Goal: Task Accomplishment & Management: Use online tool/utility

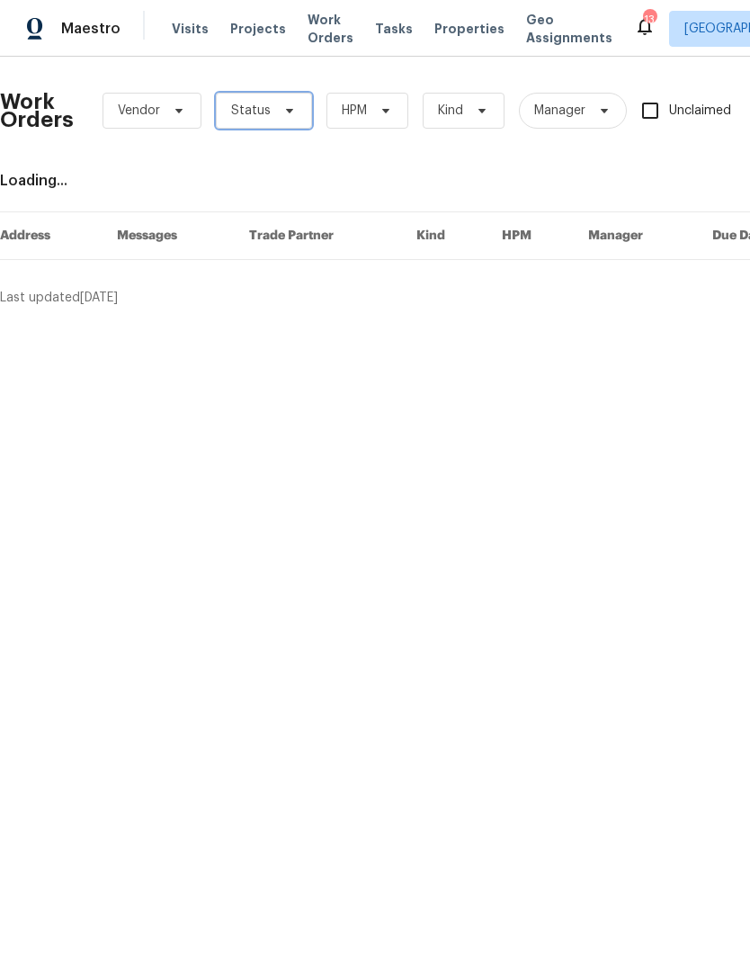
click at [284, 114] on icon at bounding box center [289, 110] width 14 height 14
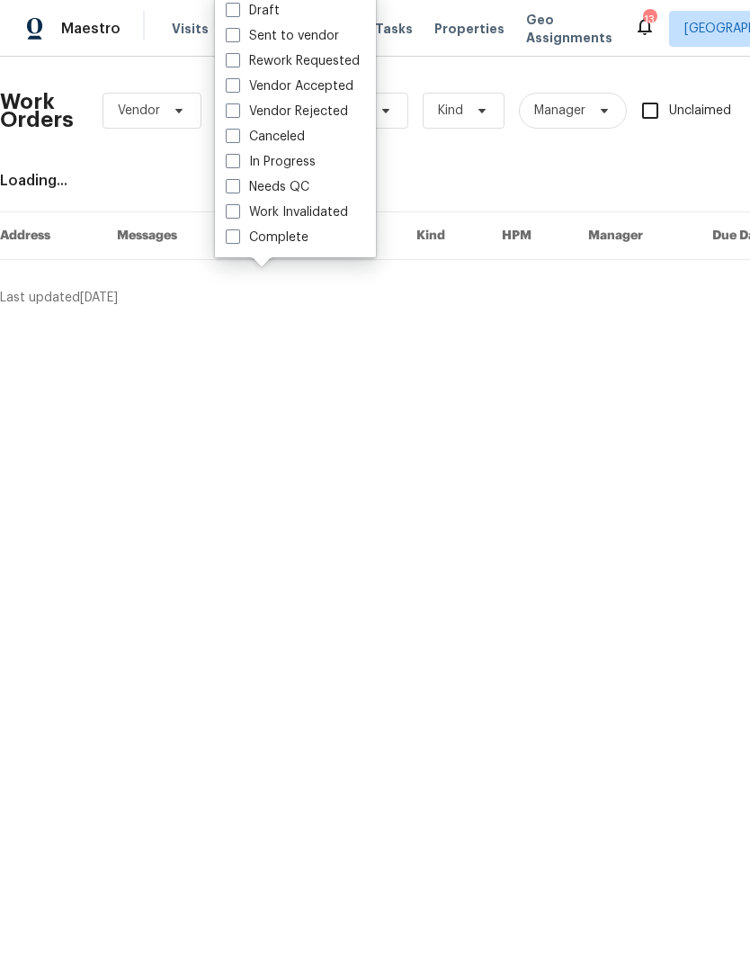
click at [234, 186] on span at bounding box center [233, 186] width 14 height 14
click at [234, 186] on input "Needs QC" at bounding box center [232, 184] width 12 height 12
checkbox input "true"
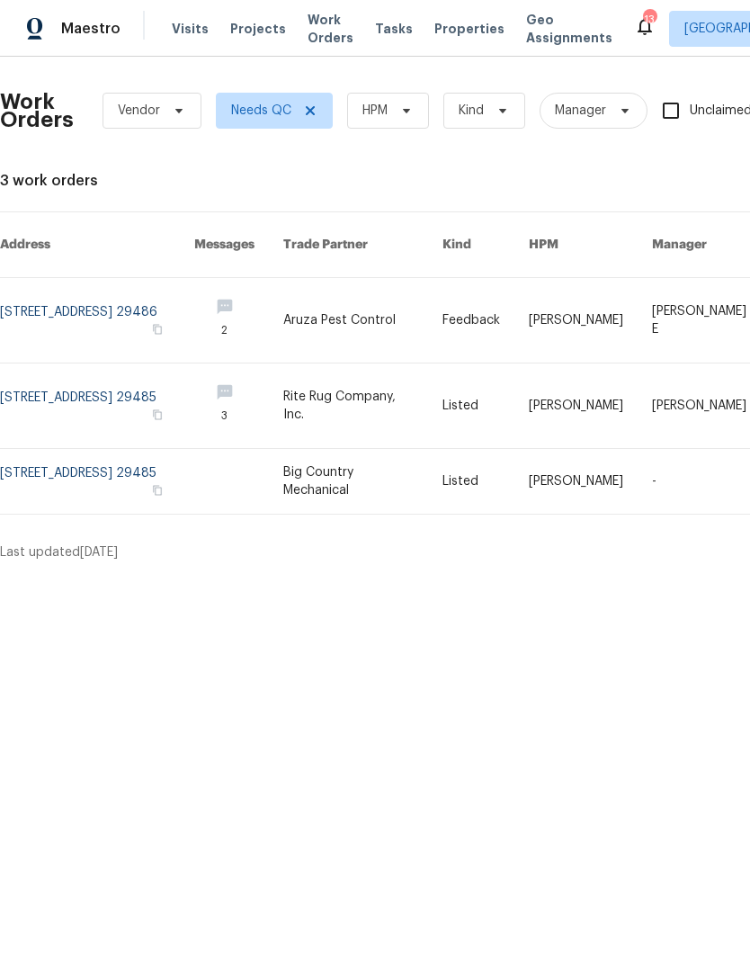
click at [643, 23] on div "13" at bounding box center [649, 20] width 13 height 18
click at [634, 22] on icon at bounding box center [645, 26] width 22 height 22
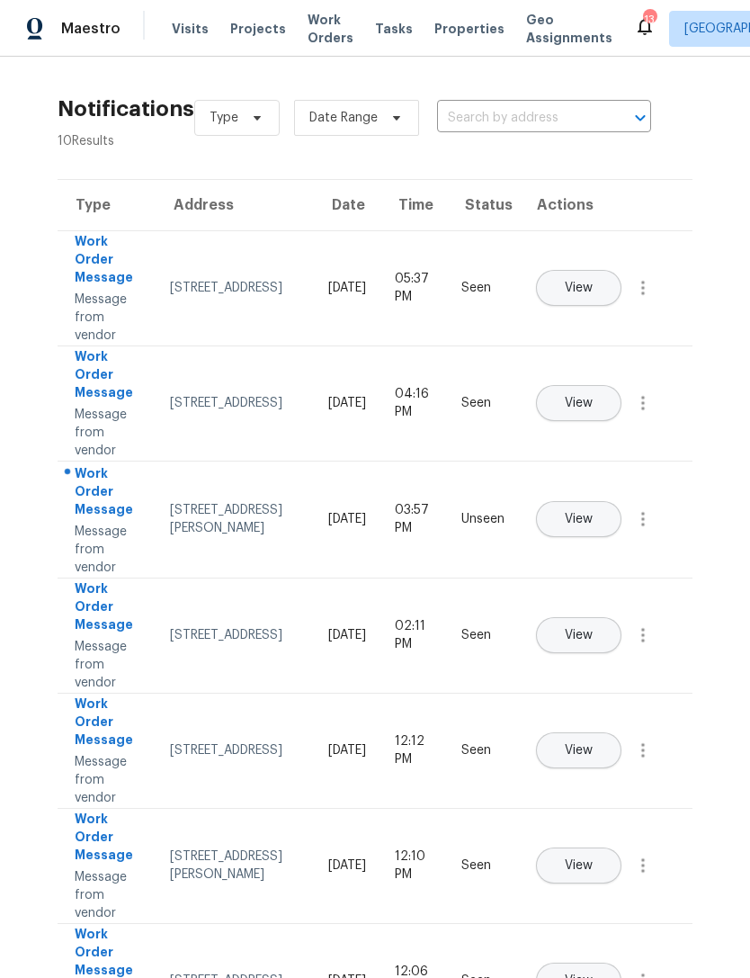
click at [452, 30] on span "Properties" at bounding box center [469, 29] width 70 height 18
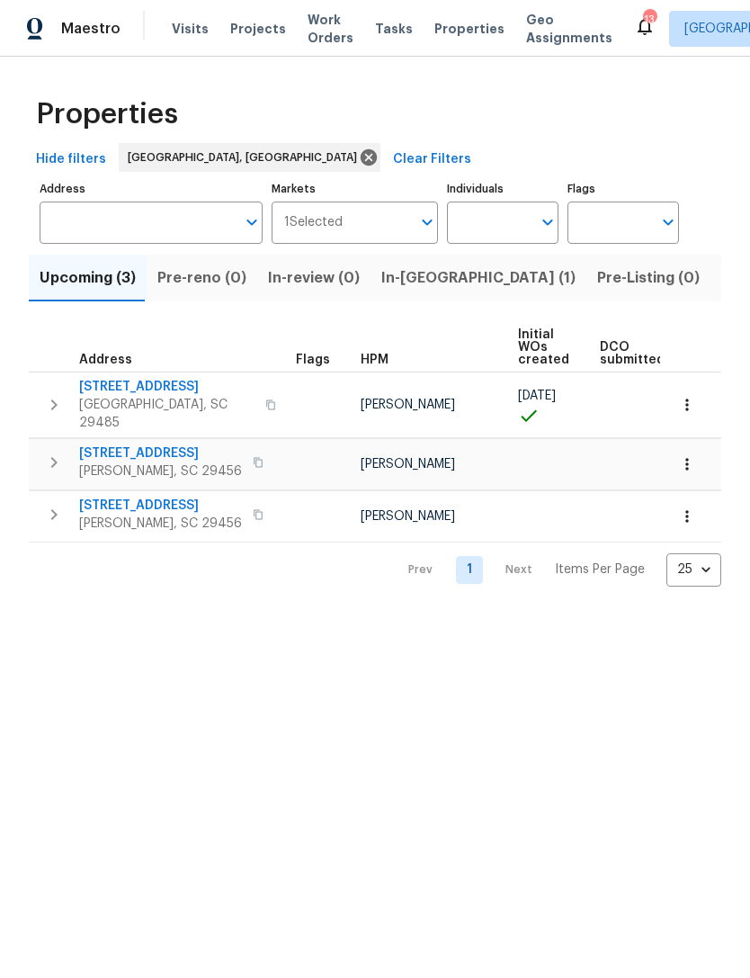
click at [409, 282] on span "In-[GEOGRAPHIC_DATA] (1)" at bounding box center [478, 277] width 194 height 25
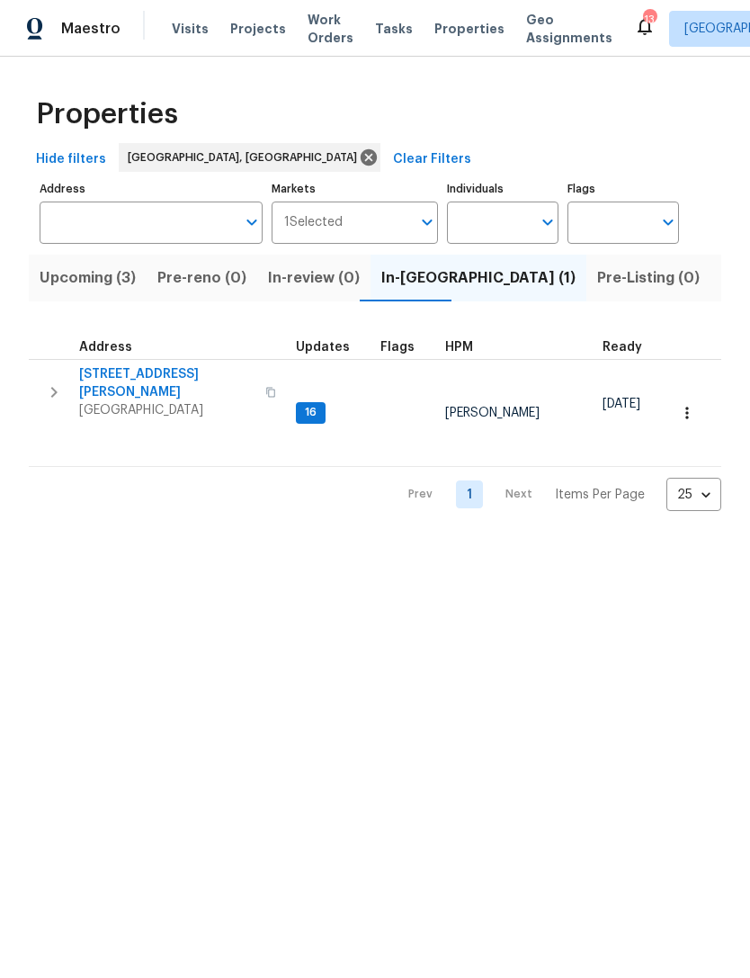
click at [174, 401] on span "Goose Creek, SC 29445" at bounding box center [166, 410] width 175 height 18
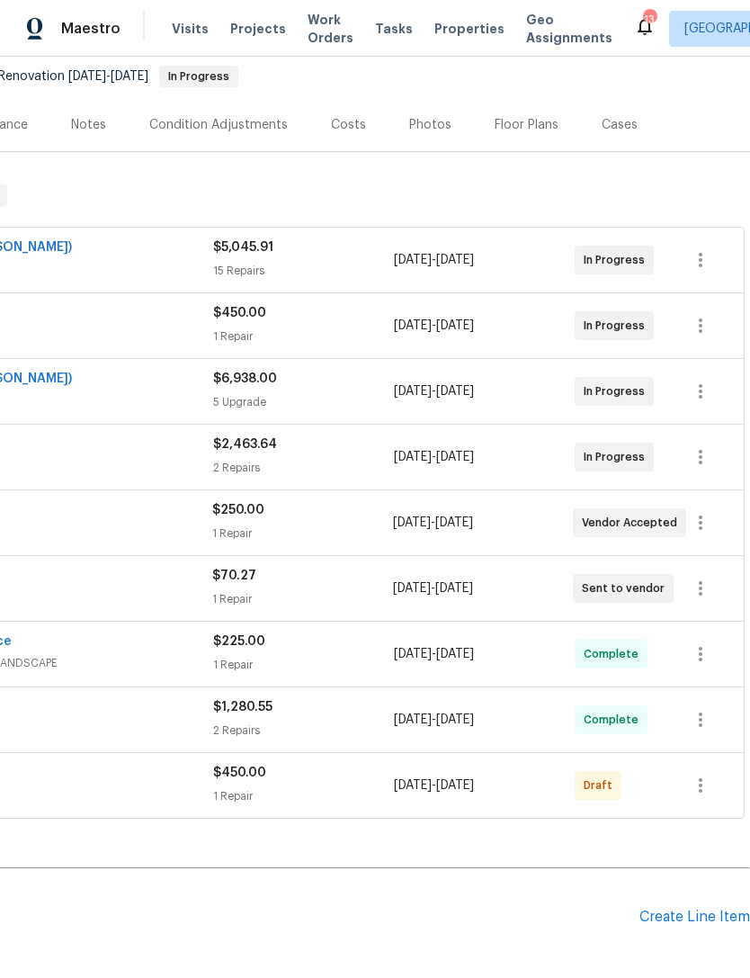
scroll to position [171, 266]
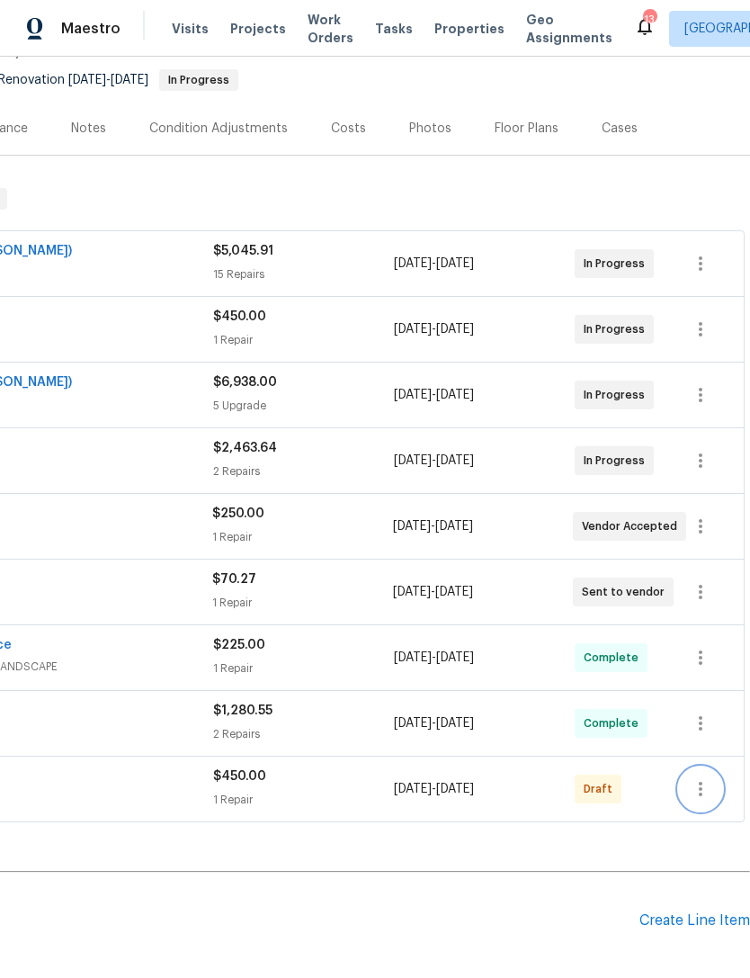
click at [699, 791] on icon "button" at bounding box center [701, 789] width 22 height 22
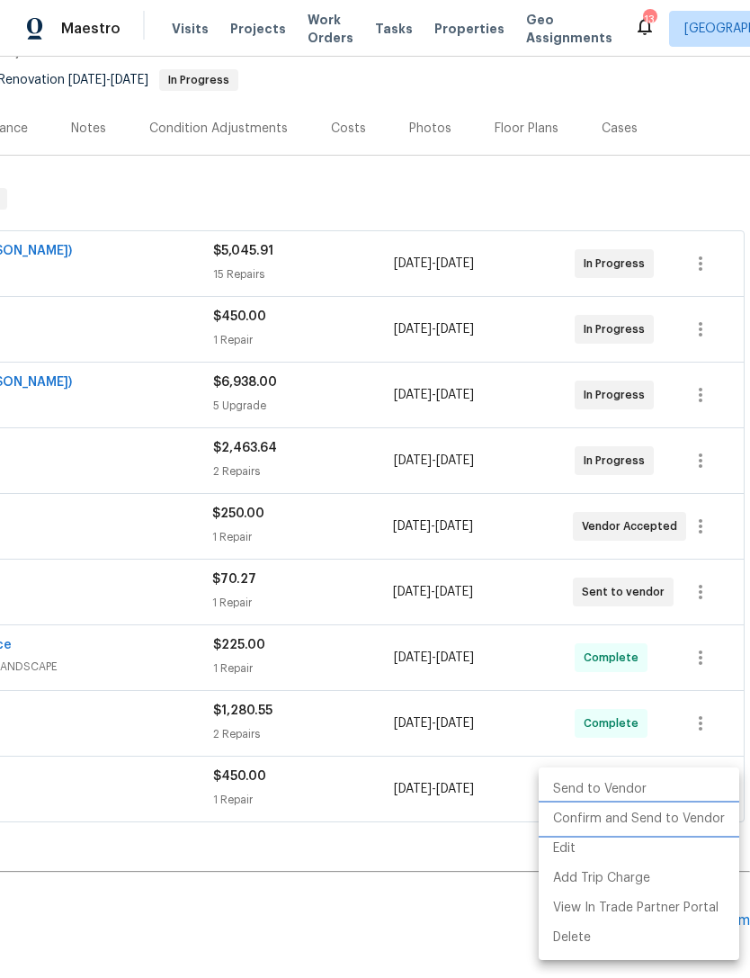
click at [659, 813] on li "Confirm and Send to Vendor" at bounding box center [639, 819] width 201 height 30
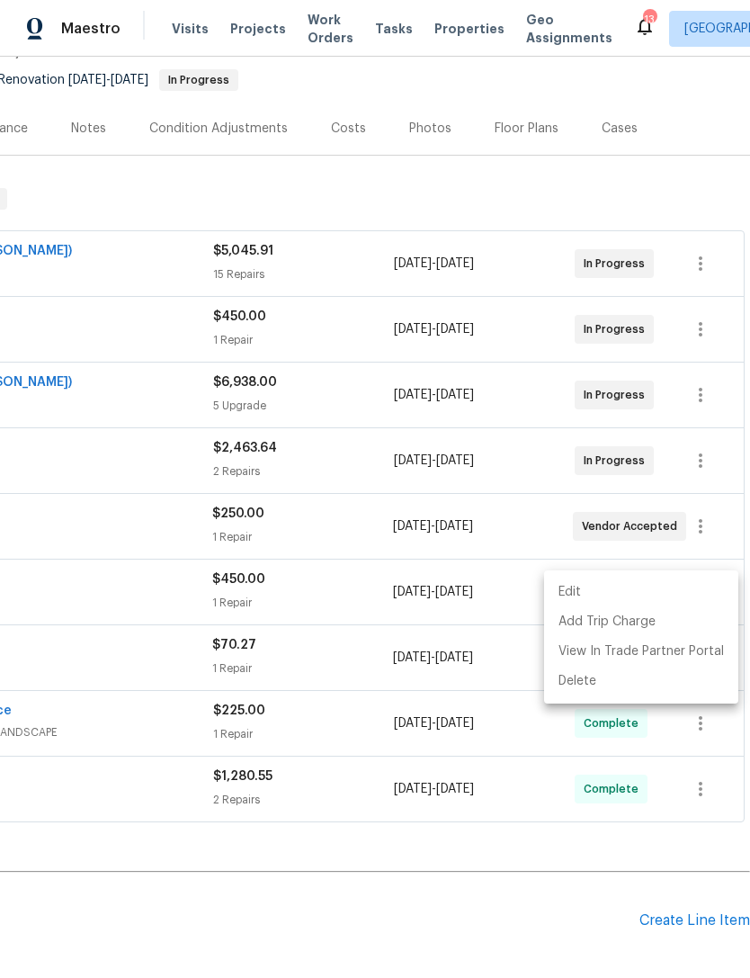
click at [572, 869] on div at bounding box center [375, 489] width 750 height 978
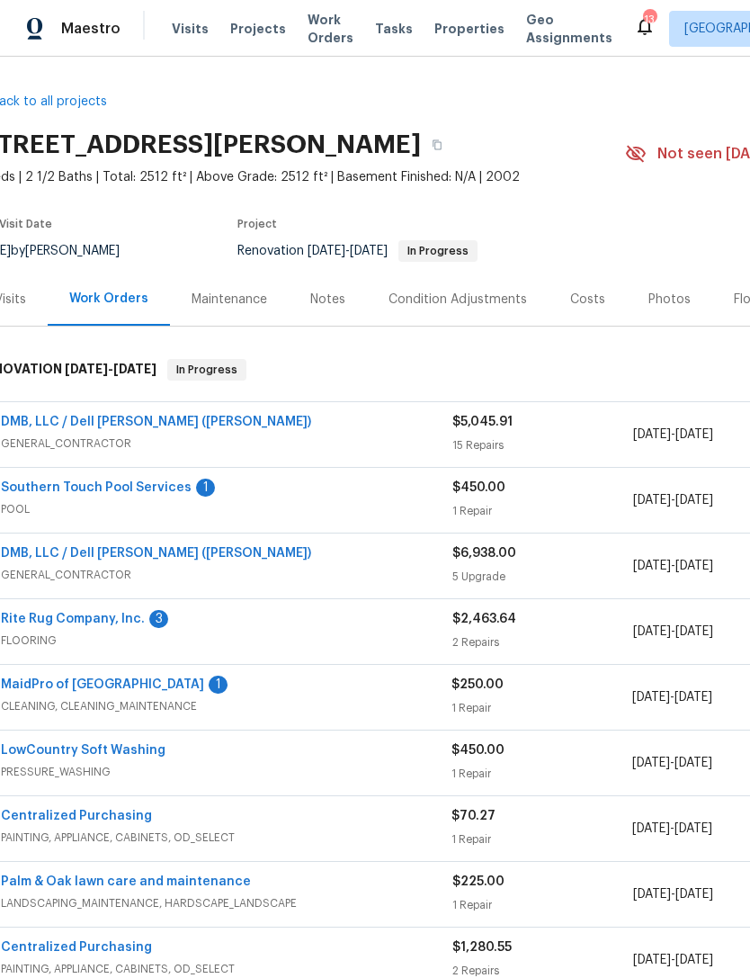
scroll to position [0, 28]
click at [439, 24] on span "Properties" at bounding box center [469, 29] width 70 height 18
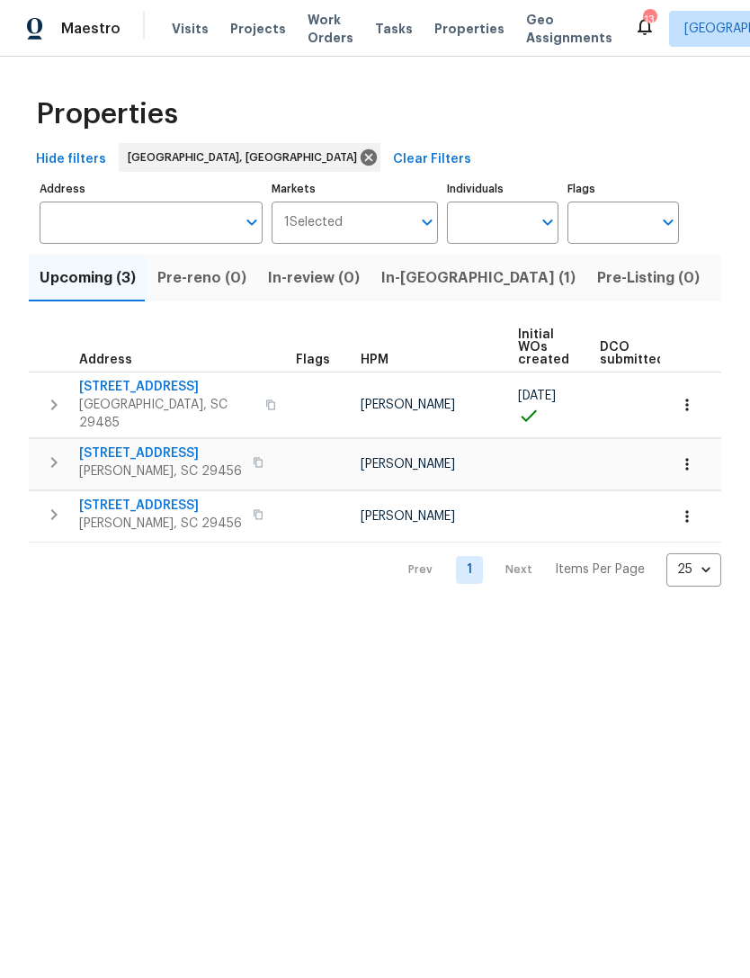
click at [694, 396] on icon "button" at bounding box center [687, 405] width 18 height 18
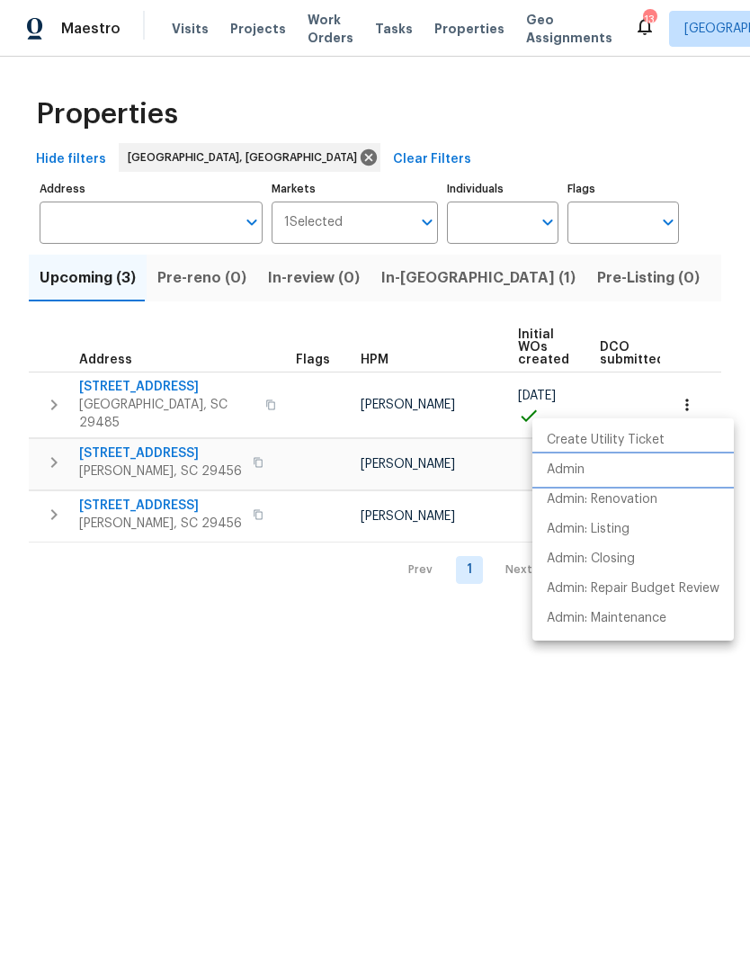
click at [574, 461] on p "Admin" at bounding box center [566, 469] width 38 height 19
